Goal: Navigation & Orientation: Find specific page/section

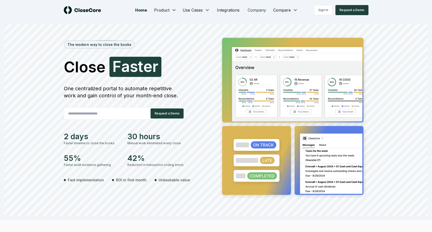
click at [250, 9] on link "Company" at bounding box center [257, 10] width 26 height 10
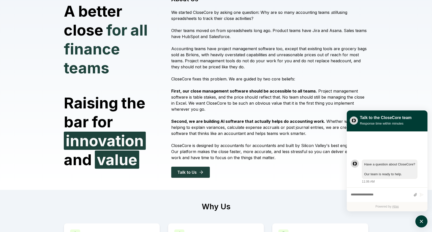
scroll to position [48, 0]
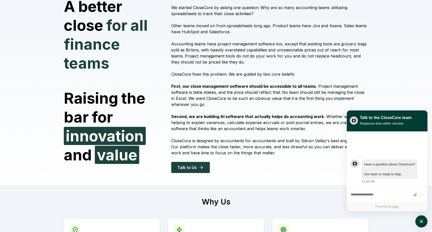
drag, startPoint x: 183, startPoint y: 89, endPoint x: 212, endPoint y: 140, distance: 58.8
click at [212, 140] on div "About Us We started CloseCore by asking one question: Why are so many accountin…" at bounding box center [266, 81] width 203 height 183
drag, startPoint x: 222, startPoint y: 152, endPoint x: 181, endPoint y: 65, distance: 95.7
click at [181, 65] on div "About Us We started CloseCore by asking one question: Why are so many accountin…" at bounding box center [266, 81] width 203 height 183
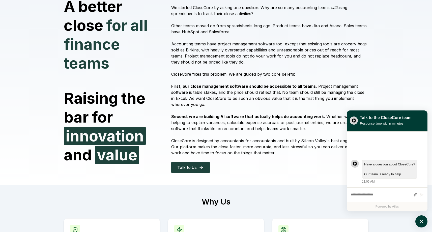
drag, startPoint x: 184, startPoint y: 48, endPoint x: 229, endPoint y: 129, distance: 93.1
click at [229, 129] on div "About Us We started CloseCore by asking one question: Why are so many accountin…" at bounding box center [266, 81] width 203 height 183
click at [229, 129] on p "Second, we are building AI software that actually helps do accounting work. Whe…" at bounding box center [269, 123] width 197 height 18
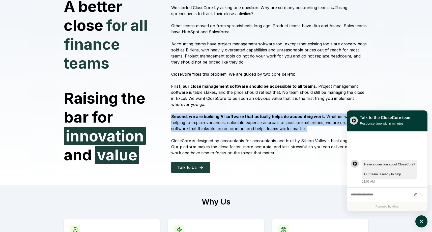
click at [229, 129] on p "Second, we are building AI software that actually helps do accounting work. Whe…" at bounding box center [269, 123] width 197 height 18
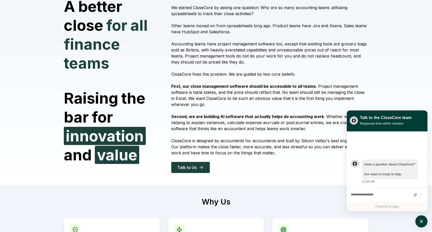
click at [236, 125] on p "Second, we are building AI software that actually helps do accounting work. Whe…" at bounding box center [269, 123] width 197 height 18
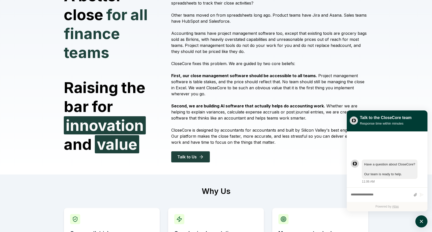
scroll to position [63, 0]
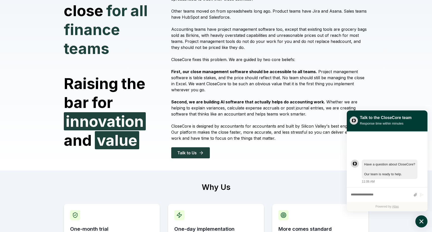
click at [421, 220] on icon "atlas-launcher" at bounding box center [421, 221] width 7 height 7
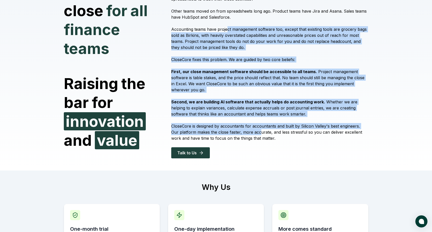
drag, startPoint x: 228, startPoint y: 31, endPoint x: 251, endPoint y: 130, distance: 101.5
click at [251, 130] on div "About Us We started CloseCore by asking one question: Why are so many accountin…" at bounding box center [266, 67] width 203 height 183
click at [251, 130] on p "CloseCore is designed by accountants for accountants and built by Silicon Valle…" at bounding box center [269, 132] width 197 height 18
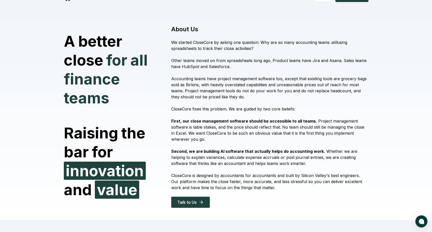
scroll to position [12, 0]
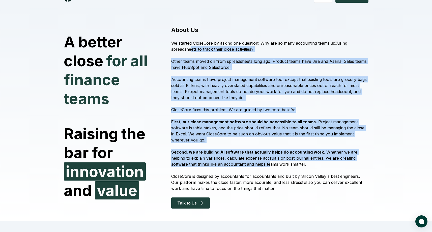
drag, startPoint x: 189, startPoint y: 47, endPoint x: 245, endPoint y: 164, distance: 130.0
click at [245, 164] on div "About Us We started CloseCore by asking one question: Why are so many accountin…" at bounding box center [266, 117] width 203 height 183
click at [245, 164] on p "Second, we are building AI software that actually helps do accounting work. Whe…" at bounding box center [269, 158] width 197 height 18
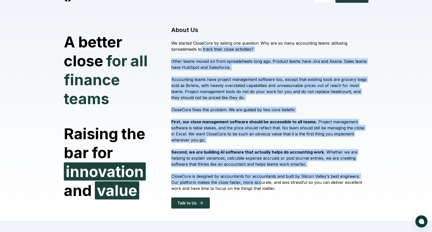
drag, startPoint x: 252, startPoint y: 180, endPoint x: 195, endPoint y: 47, distance: 144.9
click at [197, 47] on div "About Us We started CloseCore by asking one question: Why are so many accountin…" at bounding box center [266, 117] width 203 height 183
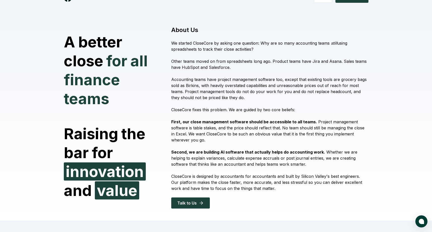
click at [194, 46] on p "We started CloseCore by asking one question: Why are so many accounting teams s…" at bounding box center [269, 46] width 197 height 12
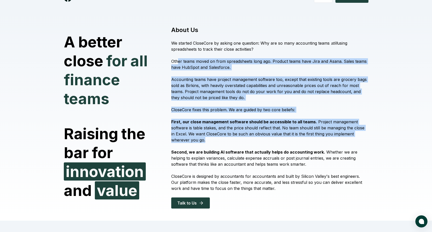
drag, startPoint x: 177, startPoint y: 61, endPoint x: 226, endPoint y: 142, distance: 93.6
click at [226, 140] on div "About Us We started CloseCore by asking one question: Why are so many accountin…" at bounding box center [266, 117] width 203 height 183
click at [226, 142] on p "First, our close management software should be accessible to all teams. Project…" at bounding box center [269, 131] width 197 height 24
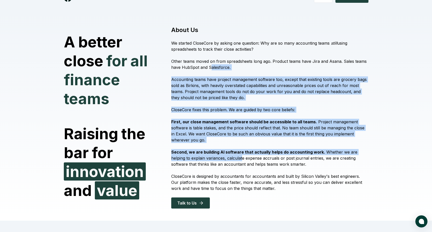
drag, startPoint x: 227, startPoint y: 156, endPoint x: 208, endPoint y: 60, distance: 97.9
click at [208, 60] on div "About Us We started CloseCore by asking one question: Why are so many accountin…" at bounding box center [266, 117] width 203 height 183
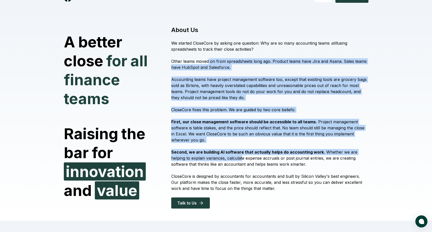
click at [208, 60] on p "Other teams moved on from spreadsheets long ago. Product teams have Jira and As…" at bounding box center [269, 64] width 197 height 12
